Goal: Task Accomplishment & Management: Complete application form

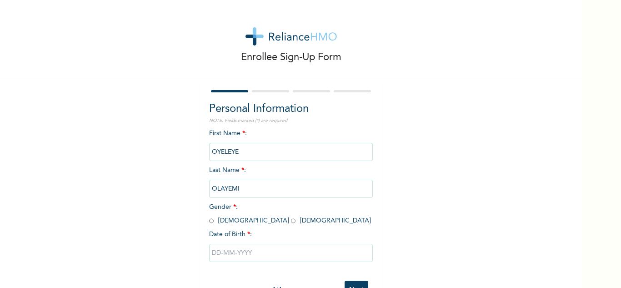
scroll to position [32, 0]
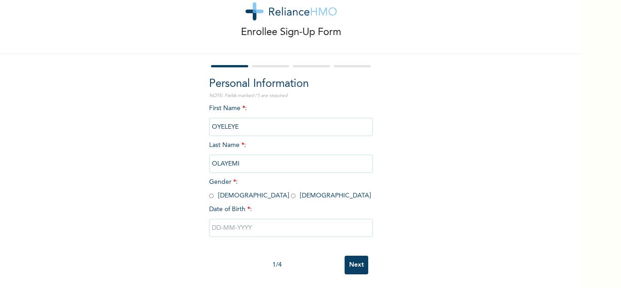
click at [261, 222] on input "text" at bounding box center [291, 228] width 164 height 18
select select "8"
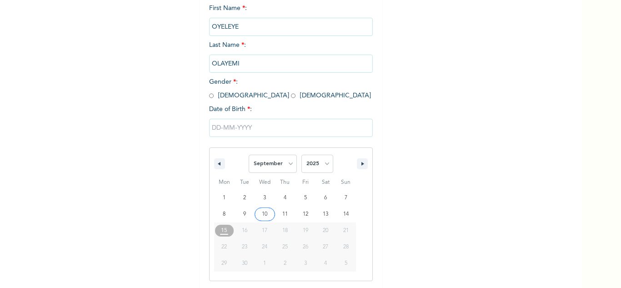
scroll to position [126, 0]
click at [241, 129] on input "text" at bounding box center [291, 127] width 164 height 18
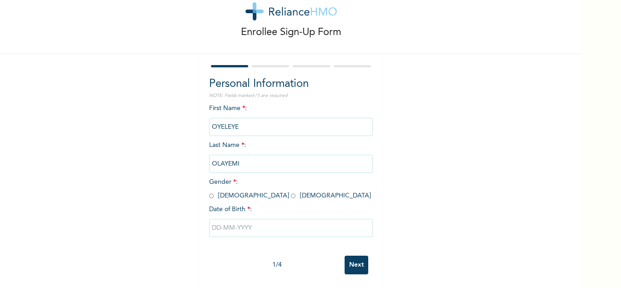
click at [213, 223] on input "text" at bounding box center [291, 228] width 164 height 18
select select "8"
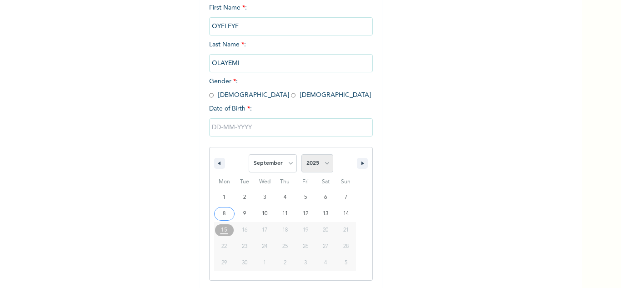
click at [314, 163] on select "2025 2024 2023 2022 2021 2020 2019 2018 2017 2016 2015 2014 2013 2012 2011 2010…" at bounding box center [318, 163] width 32 height 18
select select "2000"
click at [302, 155] on select "2025 2024 2023 2022 2021 2020 2019 2018 2017 2016 2015 2014 2013 2012 2011 2010…" at bounding box center [318, 163] width 32 height 18
click at [277, 165] on select "January February March April May June July August September October November De…" at bounding box center [273, 163] width 48 height 18
select select "6"
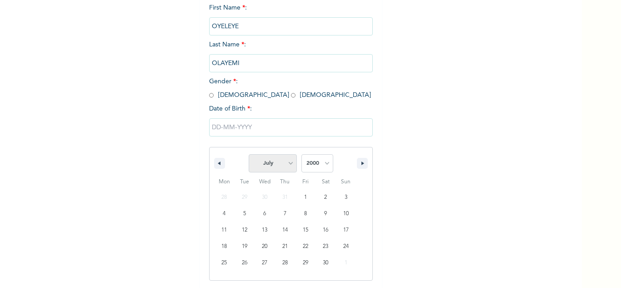
click at [249, 155] on select "January February March April May June July August September October November De…" at bounding box center [273, 163] width 48 height 18
type input "07/03/2000"
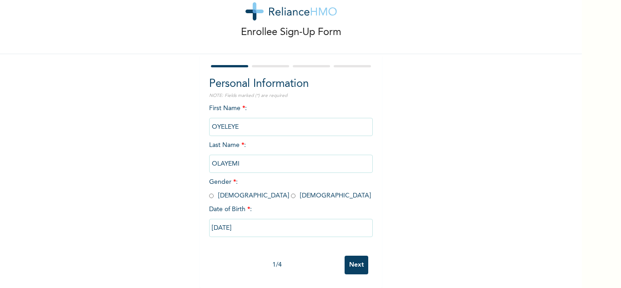
scroll to position [32, 0]
click at [213, 192] on span "Gender * : Male Female" at bounding box center [290, 189] width 162 height 20
click at [209, 193] on input "radio" at bounding box center [211, 195] width 5 height 9
radio input "true"
click at [362, 260] on input "Next" at bounding box center [357, 265] width 24 height 19
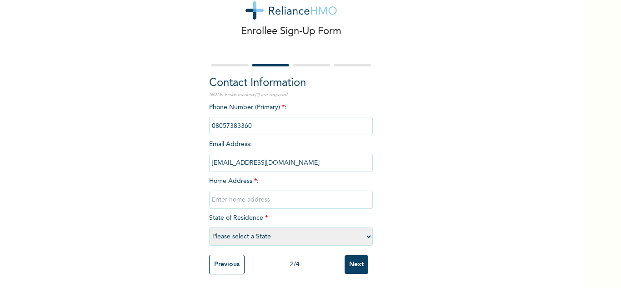
click at [237, 196] on input "text" at bounding box center [291, 200] width 164 height 18
type input "3"
type input "2, Faith Avenue, Loburo, Mowe, Ogun State"
click at [312, 236] on select "Please select a State Abia Abuja (FCT) Adamawa Akwa Ibom Anambra Bauchi Bayelsa…" at bounding box center [291, 236] width 164 height 18
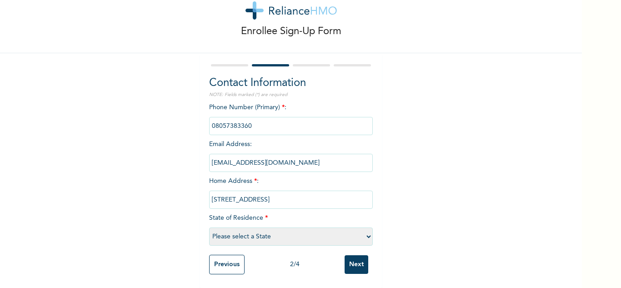
click at [312, 236] on select "Please select a State Abia Abuja (FCT) Adamawa Akwa Ibom Anambra Bauchi Bayelsa…" at bounding box center [291, 236] width 164 height 18
select select "28"
click at [209, 227] on select "Please select a State Abia Abuja (FCT) Adamawa Akwa Ibom Anambra Bauchi Bayelsa…" at bounding box center [291, 236] width 164 height 18
click at [360, 265] on input "Next" at bounding box center [357, 264] width 24 height 19
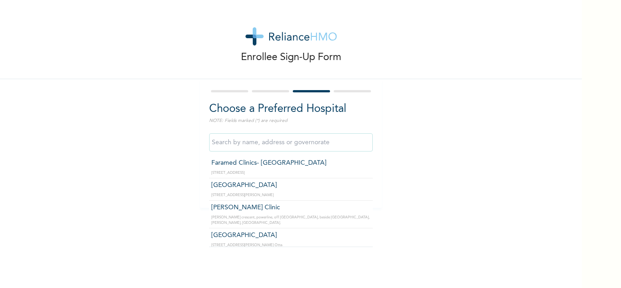
click at [301, 145] on input "text" at bounding box center [291, 142] width 164 height 18
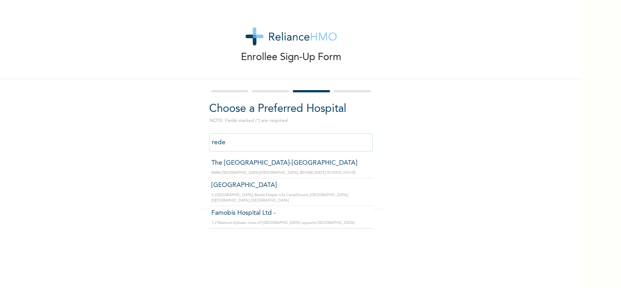
type input "The [GEOGRAPHIC_DATA]-[GEOGRAPHIC_DATA]"
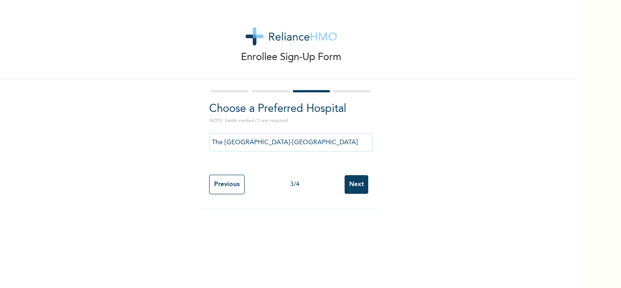
click at [351, 186] on input "Next" at bounding box center [357, 184] width 24 height 19
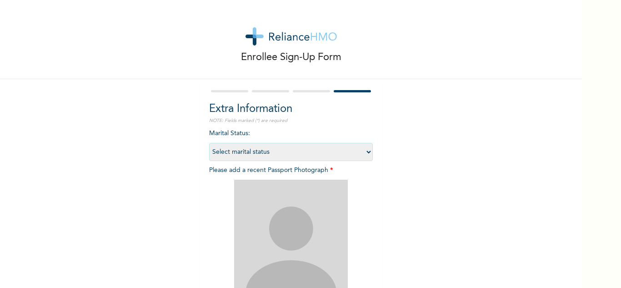
click at [236, 146] on select "Select marital status Single Married Divorced Widow/Widower" at bounding box center [291, 152] width 164 height 18
select select "1"
click at [209, 143] on select "Select marital status Single Married Divorced Widow/Widower" at bounding box center [291, 152] width 164 height 18
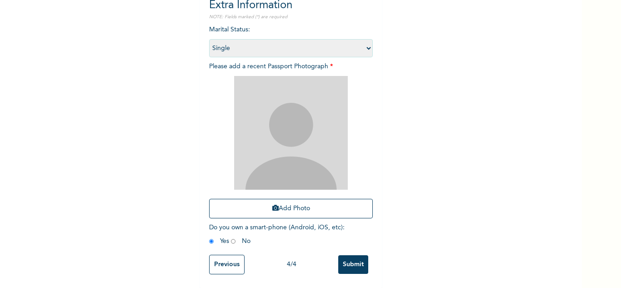
scroll to position [111, 0]
click at [276, 167] on img at bounding box center [291, 133] width 114 height 114
click at [299, 161] on img at bounding box center [291, 133] width 114 height 114
click at [283, 199] on button "Add Photo" at bounding box center [291, 209] width 164 height 20
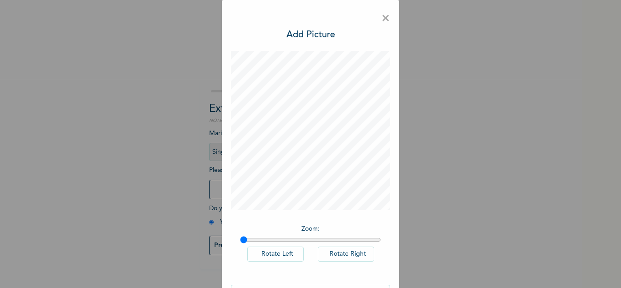
scroll to position [30, 0]
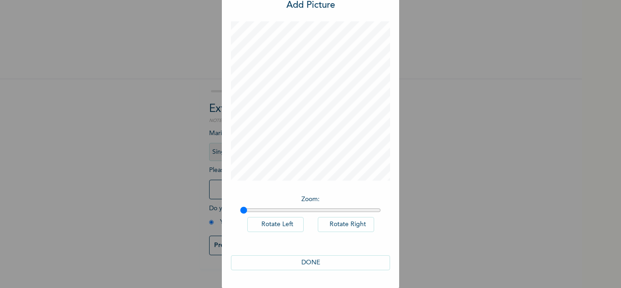
click at [299, 260] on button "DONE" at bounding box center [310, 262] width 159 height 15
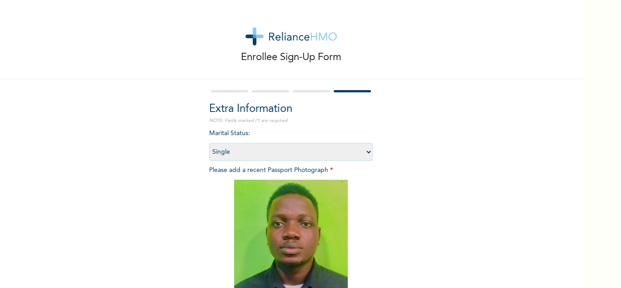
scroll to position [110, 0]
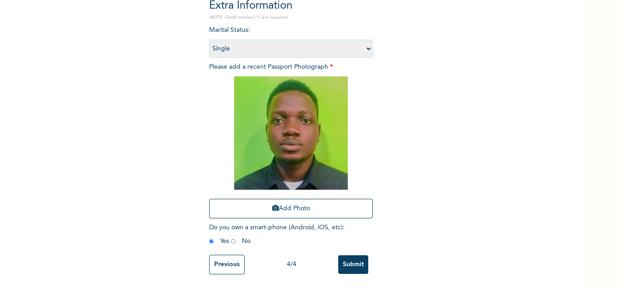
click at [338, 256] on input "Submit" at bounding box center [353, 264] width 30 height 19
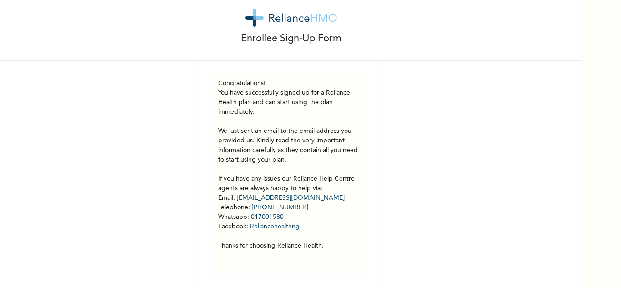
scroll to position [25, 0]
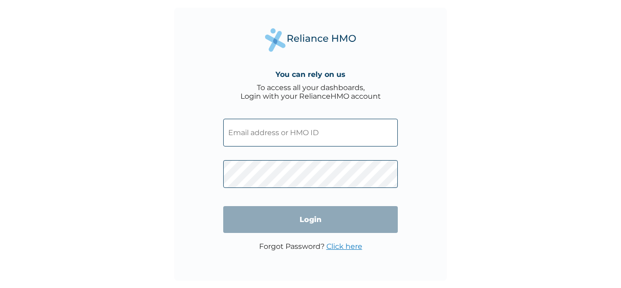
click at [259, 139] on input "text" at bounding box center [310, 133] width 175 height 28
click at [303, 136] on input "text" at bounding box center [310, 133] width 175 height 28
paste input "SWX/10039/A"
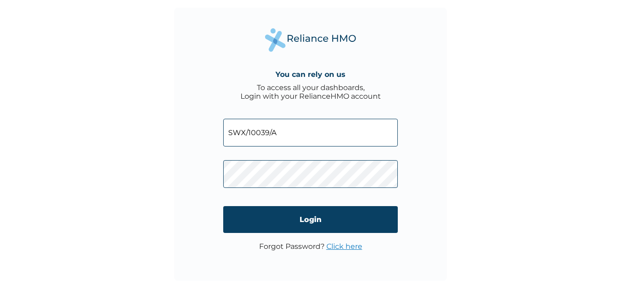
type input "SWX/10039/A"
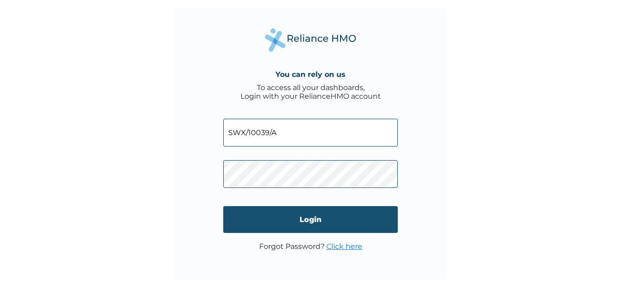
click at [260, 230] on input "Login" at bounding box center [310, 219] width 175 height 27
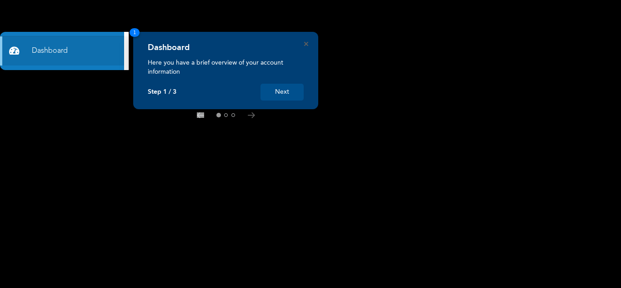
click at [273, 91] on button "Next" at bounding box center [282, 92] width 43 height 17
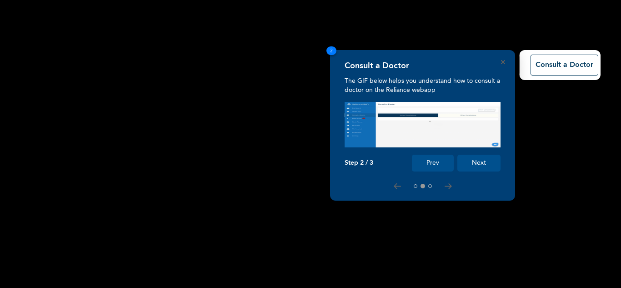
click at [485, 160] on button "Next" at bounding box center [478, 163] width 43 height 17
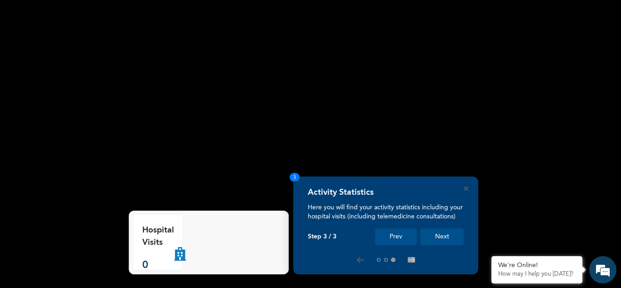
click at [435, 236] on button "Next" at bounding box center [442, 236] width 43 height 17
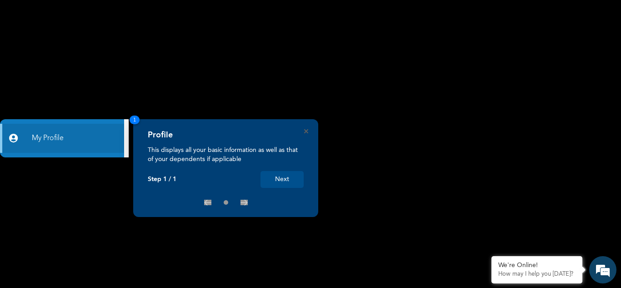
click at [278, 176] on button "Next" at bounding box center [282, 179] width 43 height 17
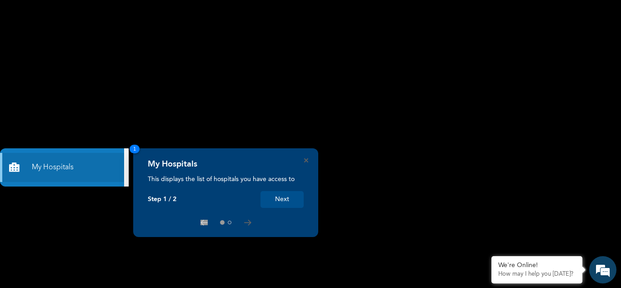
click at [292, 202] on button "Next" at bounding box center [282, 199] width 43 height 17
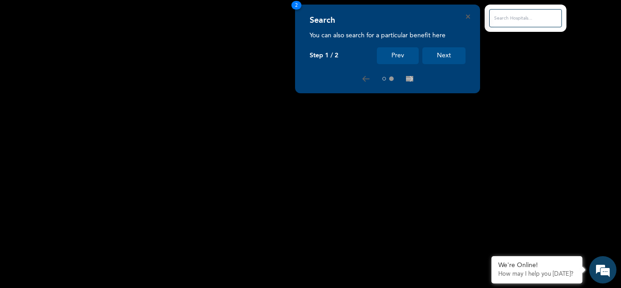
click at [433, 56] on button "Next" at bounding box center [443, 55] width 43 height 17
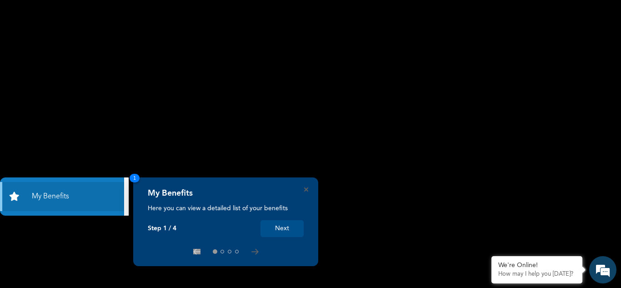
click at [277, 227] on button "Next" at bounding box center [282, 228] width 43 height 17
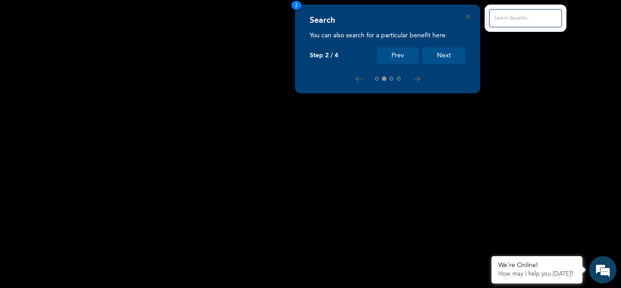
click at [452, 52] on button "Next" at bounding box center [443, 55] width 43 height 17
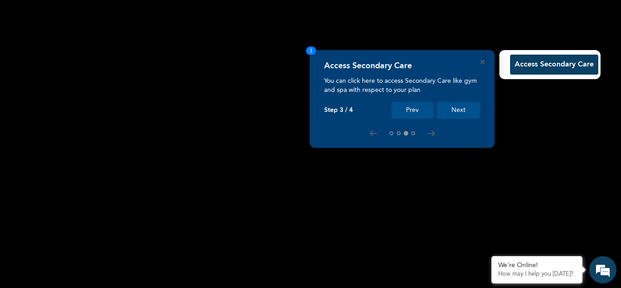
click at [448, 104] on button "Next" at bounding box center [458, 110] width 43 height 17
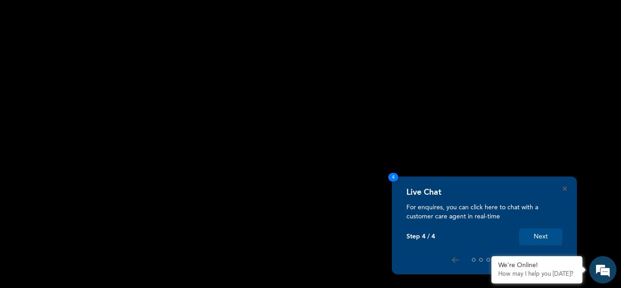
click at [539, 237] on button "Next" at bounding box center [540, 236] width 43 height 17
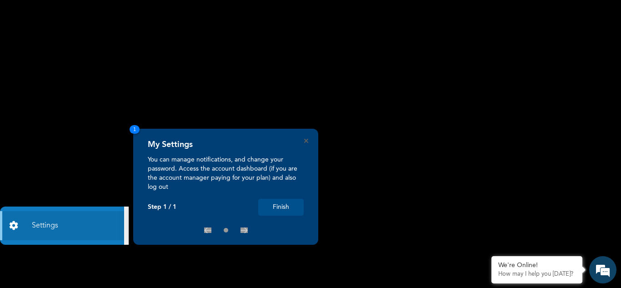
click at [277, 205] on button "Finish" at bounding box center [280, 207] width 45 height 17
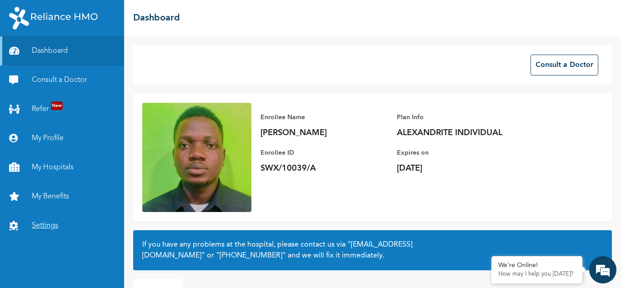
click at [38, 225] on link "Settings" at bounding box center [62, 225] width 124 height 29
